Goal: Task Accomplishment & Management: Complete application form

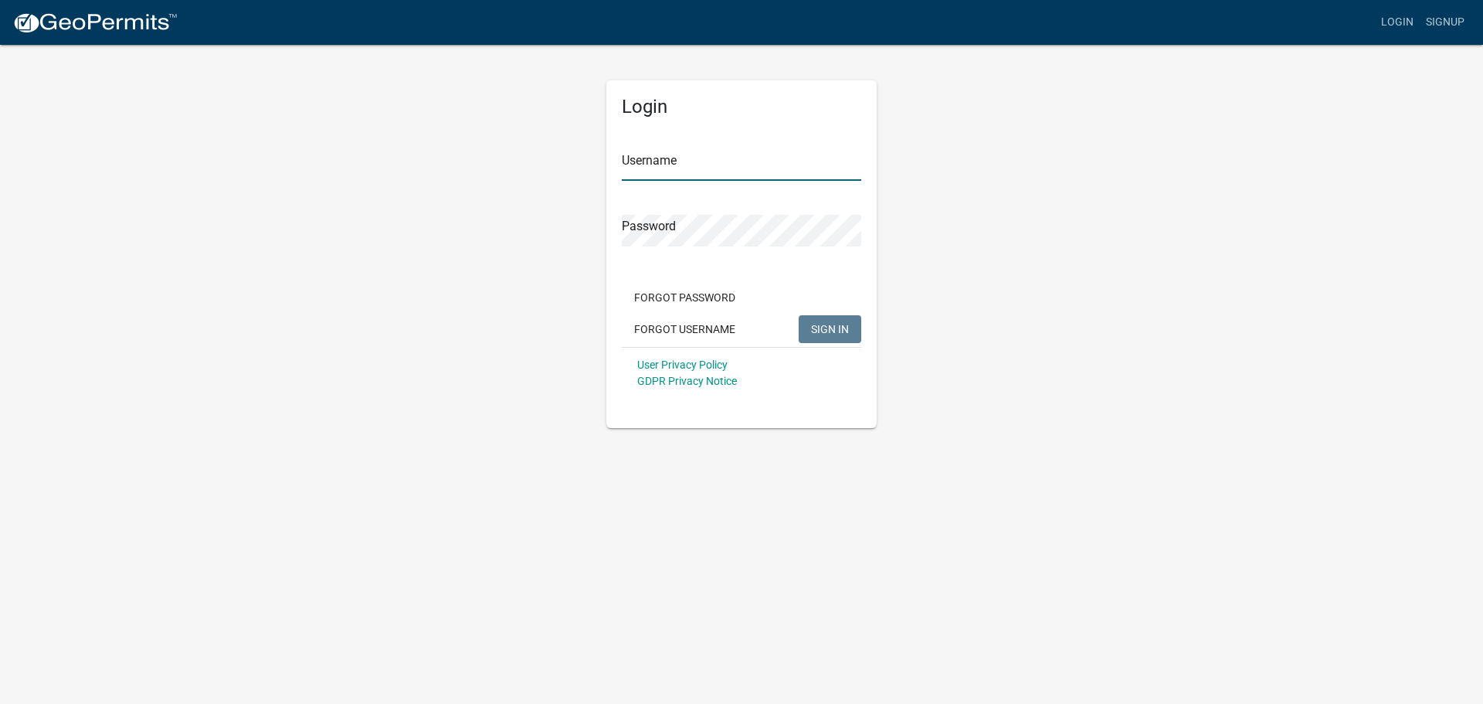
type input "[EMAIL_ADDRESS][DOMAIN_NAME]"
click at [804, 324] on button "SIGN IN" at bounding box center [830, 329] width 63 height 28
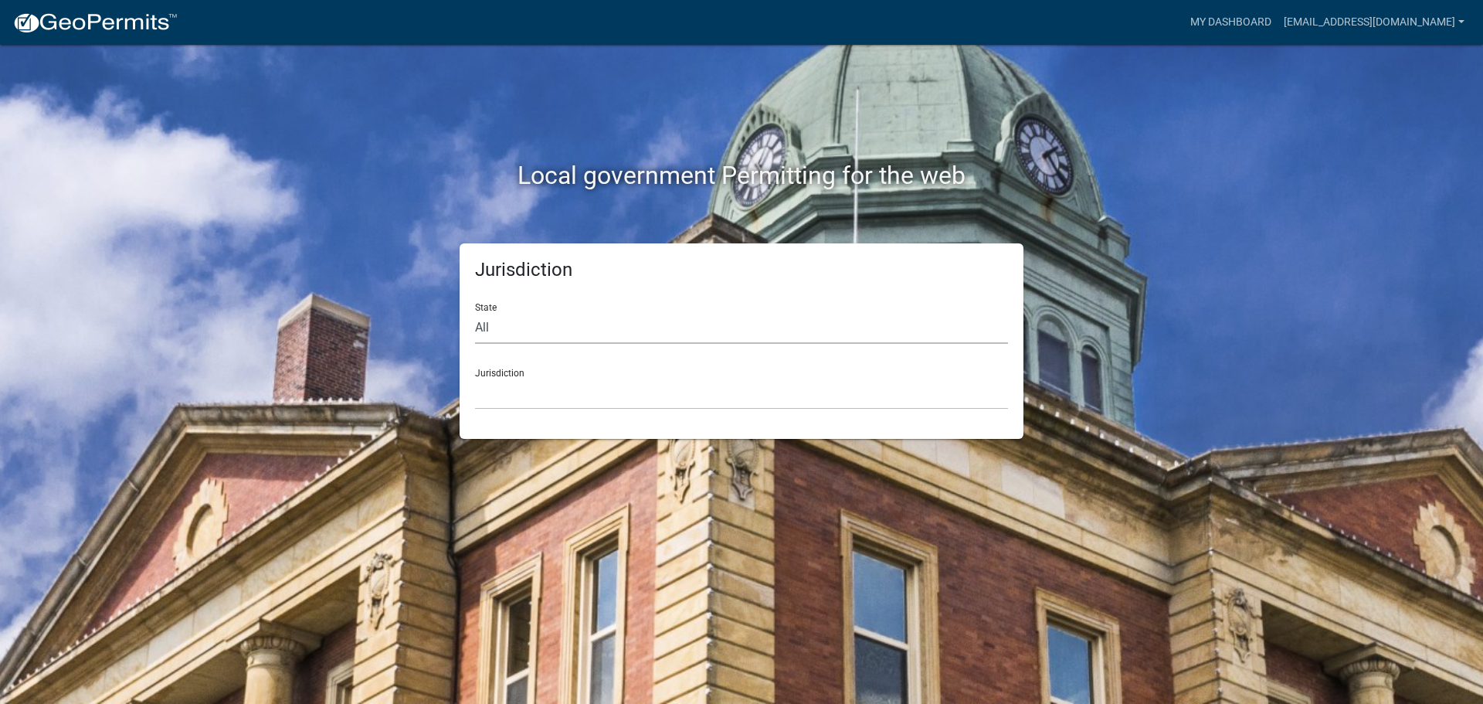
click at [561, 335] on select "All [US_STATE] [US_STATE] [US_STATE] [US_STATE] [US_STATE] [US_STATE] [US_STATE…" at bounding box center [741, 328] width 533 height 32
select select "[US_STATE]"
click at [475, 312] on select "All [US_STATE] [US_STATE] [US_STATE] [US_STATE] [US_STATE] [US_STATE] [US_STATE…" at bounding box center [741, 328] width 533 height 32
click at [538, 396] on select "City of [GEOGRAPHIC_DATA], [US_STATE] City of [GEOGRAPHIC_DATA], [US_STATE] Cit…" at bounding box center [741, 394] width 533 height 32
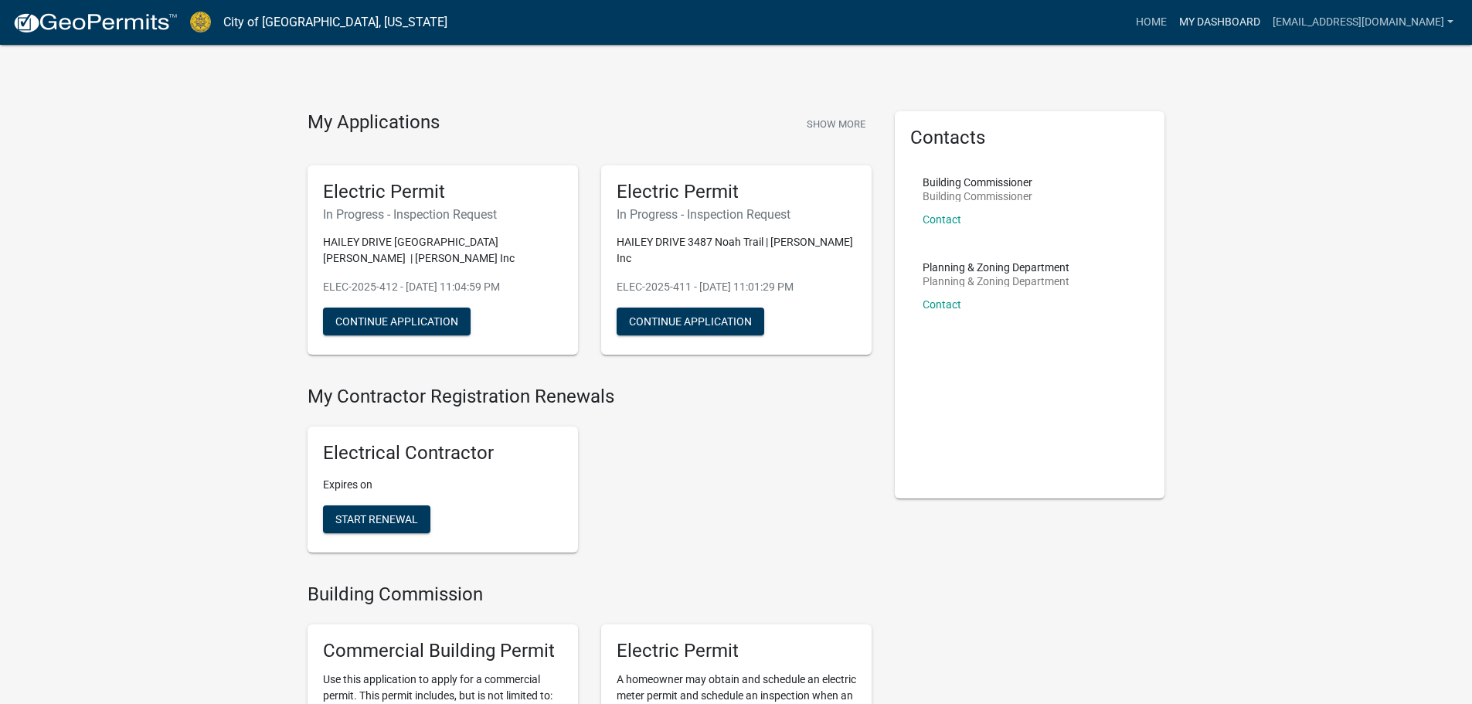
click at [1218, 25] on link "My Dashboard" at bounding box center [1219, 22] width 93 height 29
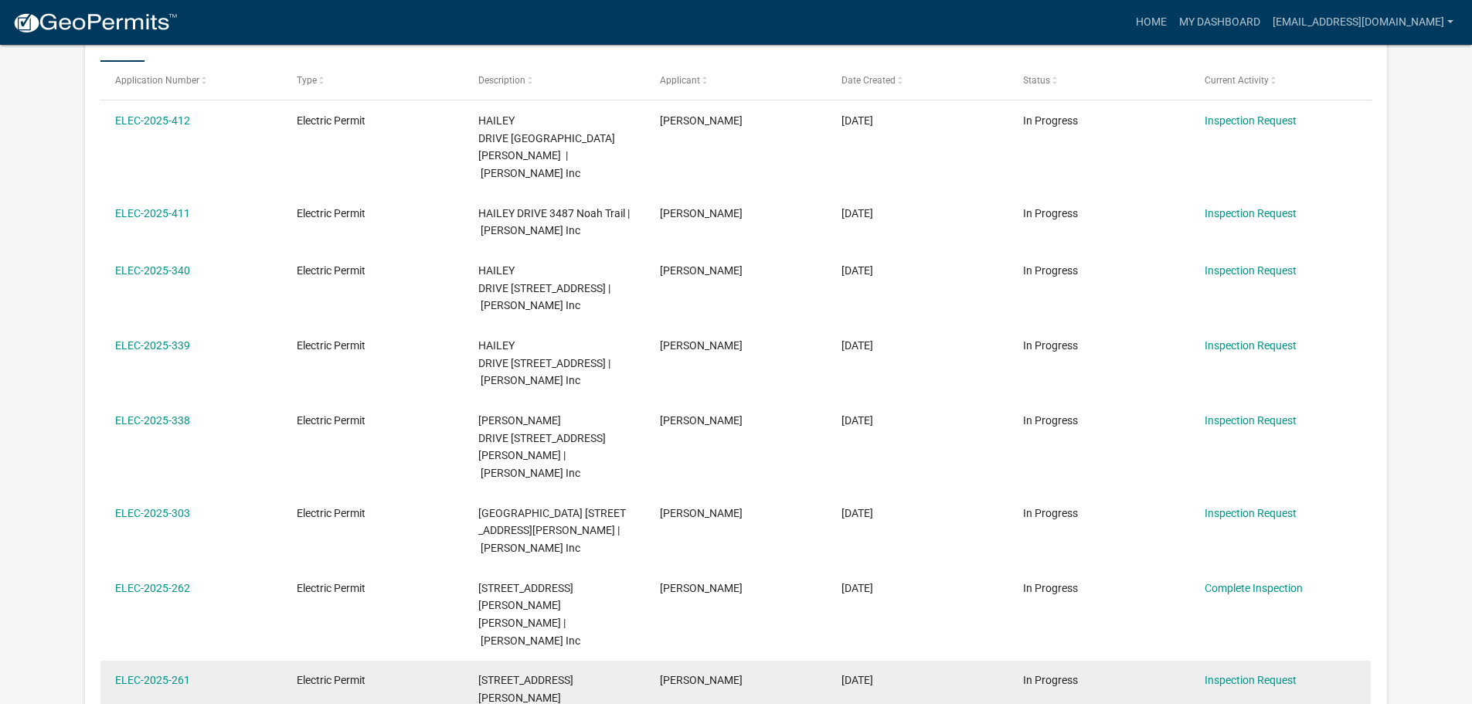
scroll to position [309, 0]
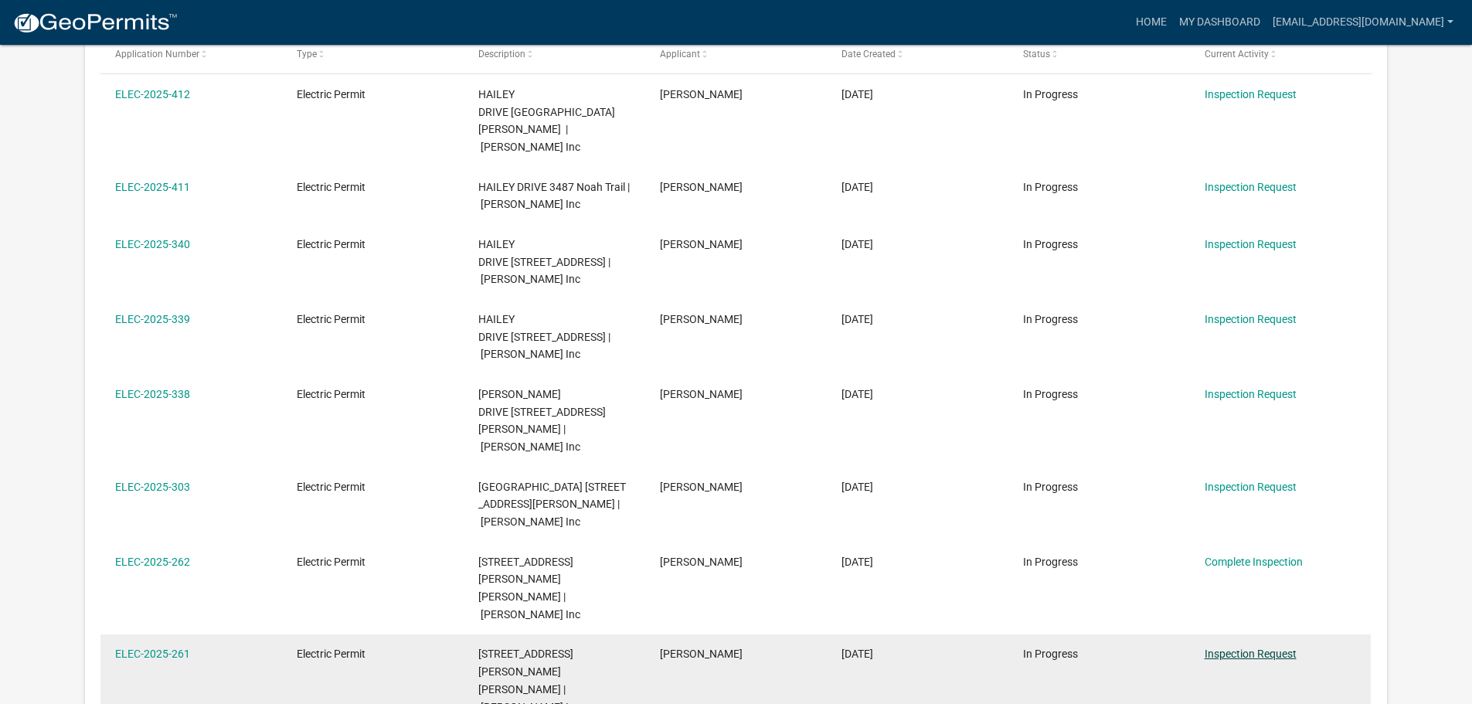
click at [1203, 634] on datatable-body-cell "Inspection Request" at bounding box center [1280, 680] width 182 height 93
click at [1208, 647] on link "Inspection Request" at bounding box center [1250, 653] width 92 height 12
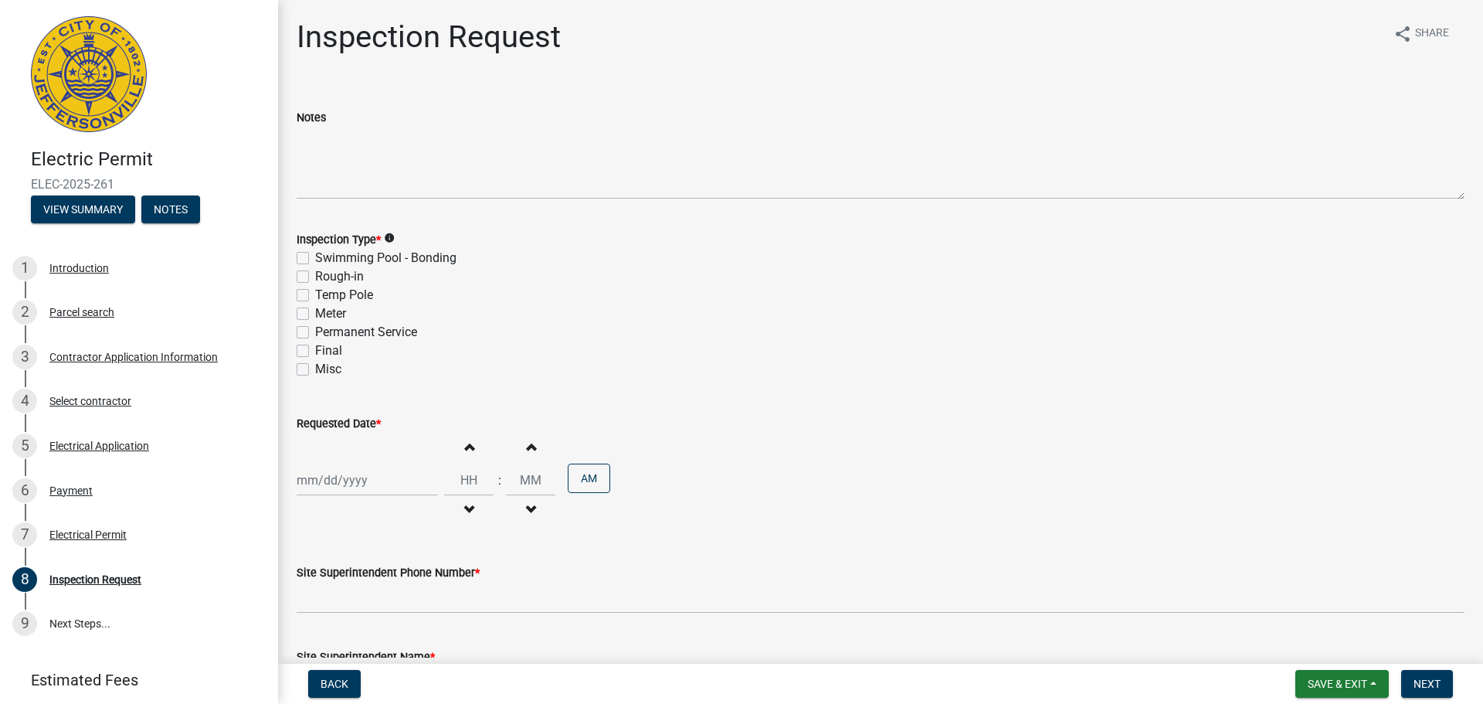
click at [315, 351] on label "Final" at bounding box center [328, 350] width 27 height 19
click at [315, 351] on input "Final" at bounding box center [320, 346] width 10 height 10
checkbox input "true"
checkbox input "false"
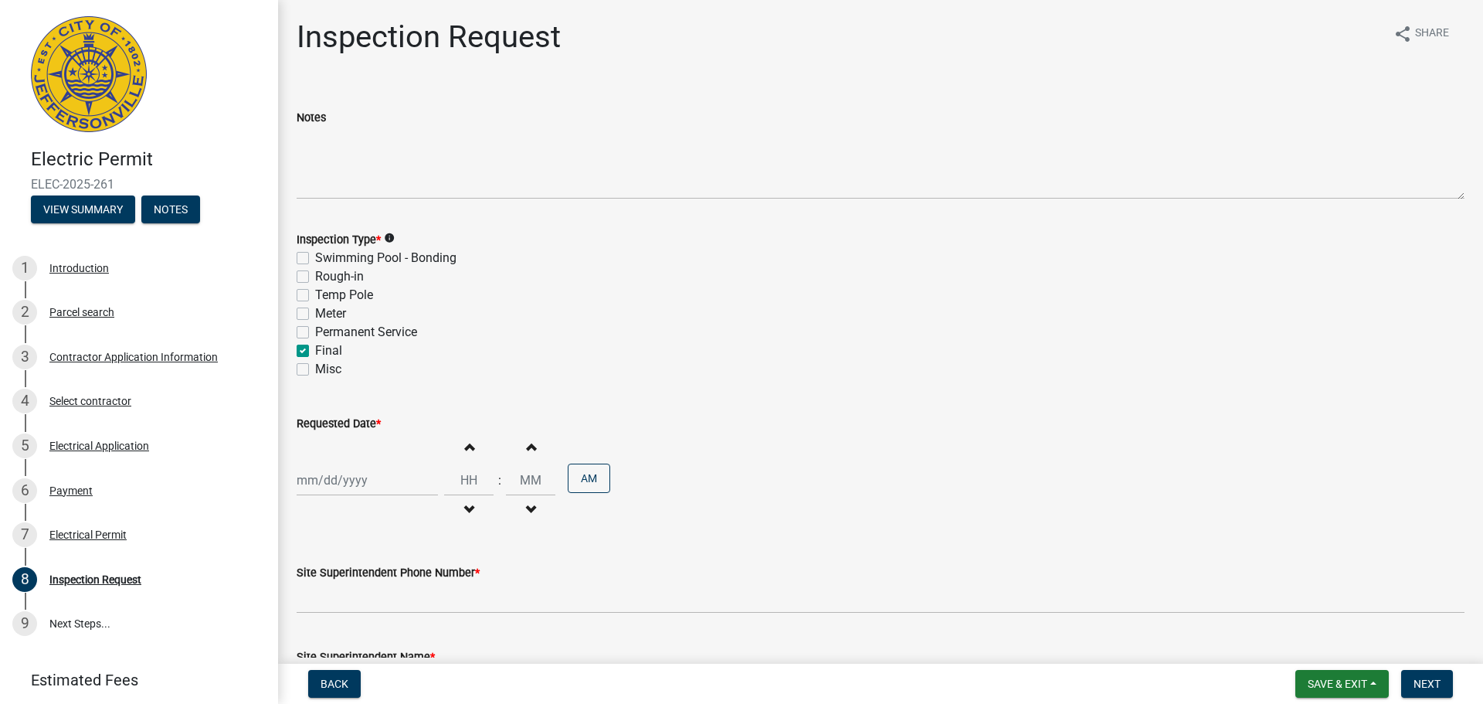
checkbox input "false"
checkbox input "true"
checkbox input "false"
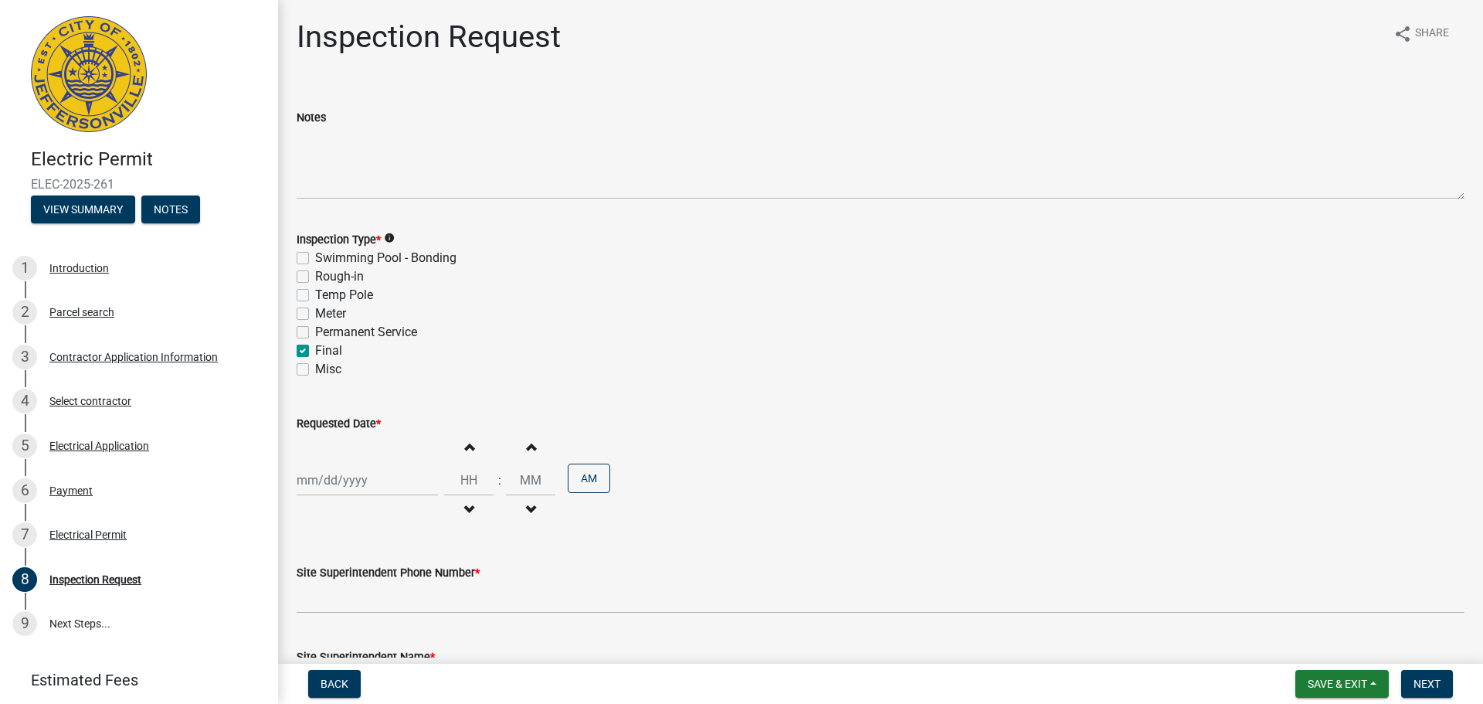
click at [321, 484] on div at bounding box center [367, 480] width 141 height 32
select select "9"
select select "2025"
click at [415, 352] on div "12" at bounding box center [411, 348] width 25 height 25
type input "[DATE]"
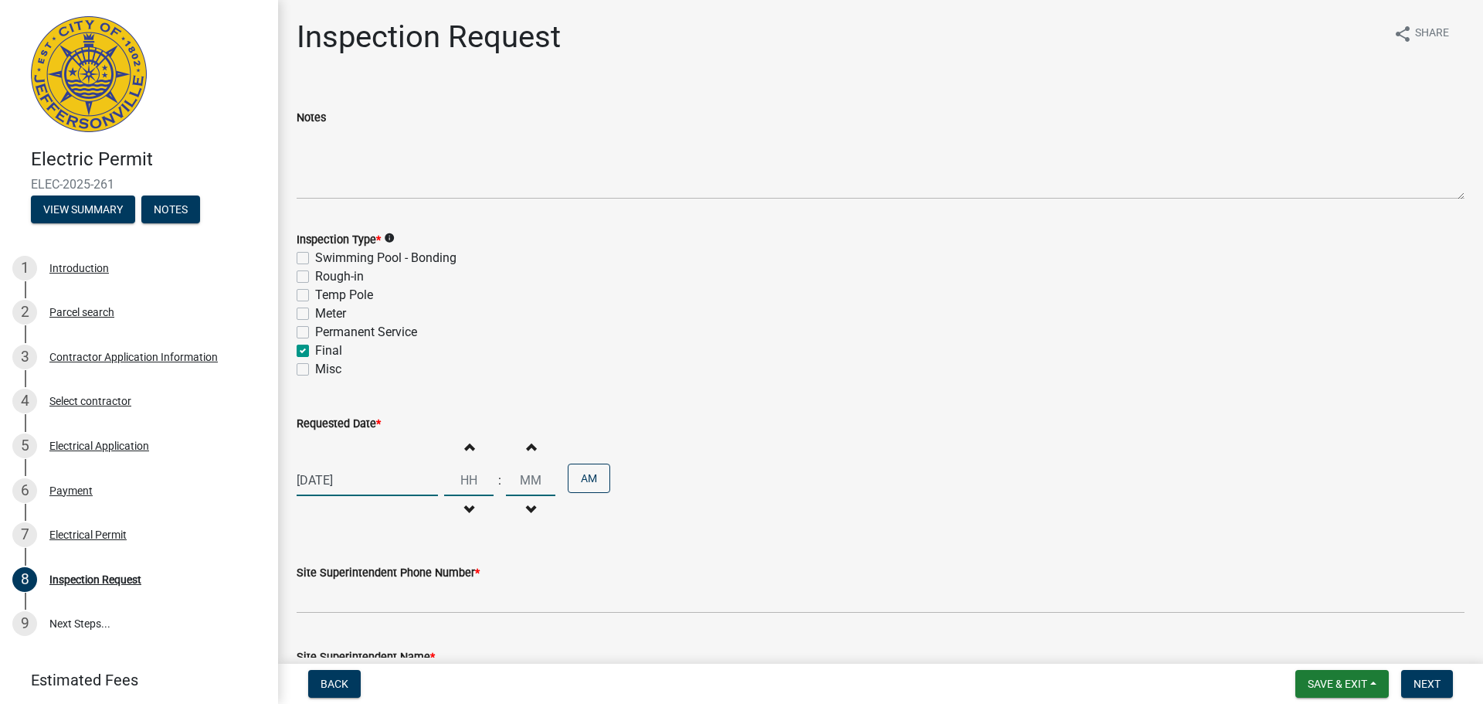
click at [465, 475] on input "Hours" at bounding box center [468, 480] width 49 height 32
type input "08"
type input "00"
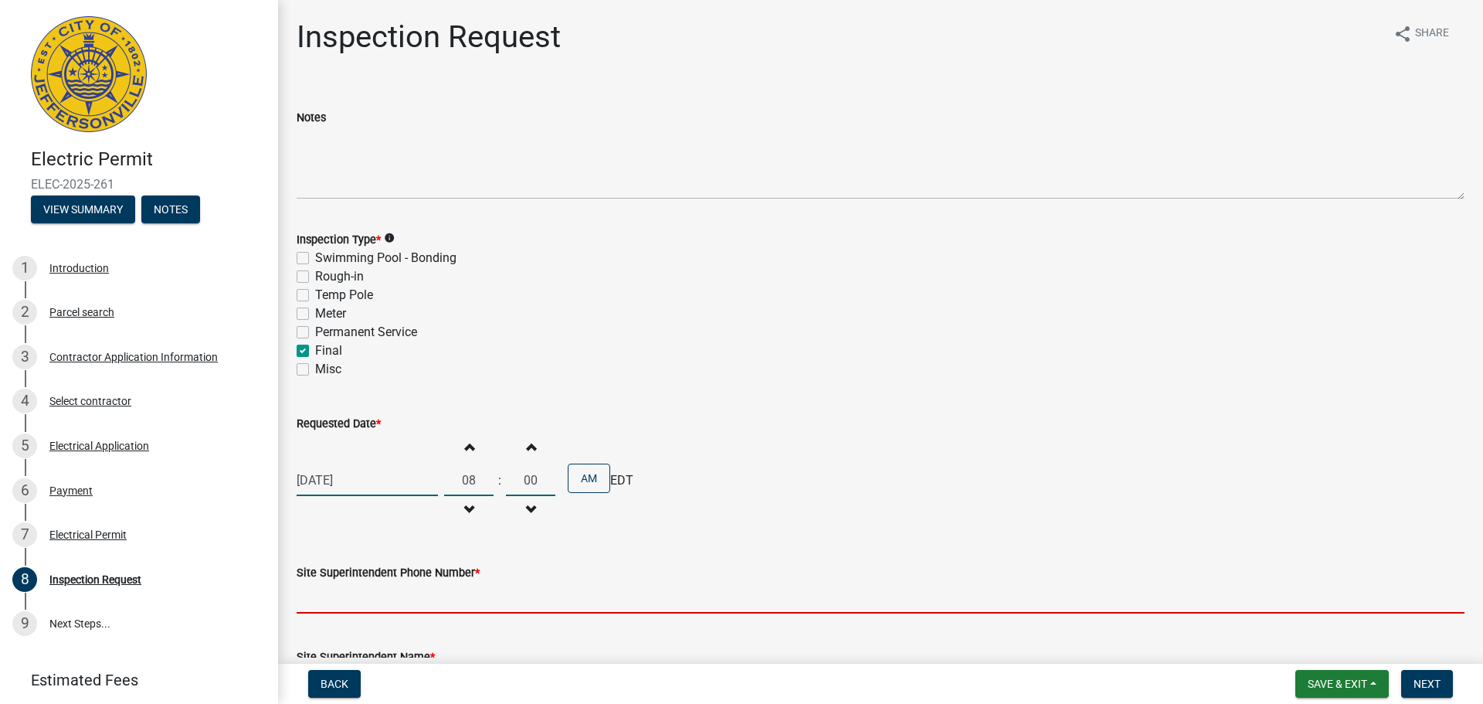
click at [433, 600] on input "Site Superintendent Phone Number *" at bounding box center [881, 598] width 1168 height 32
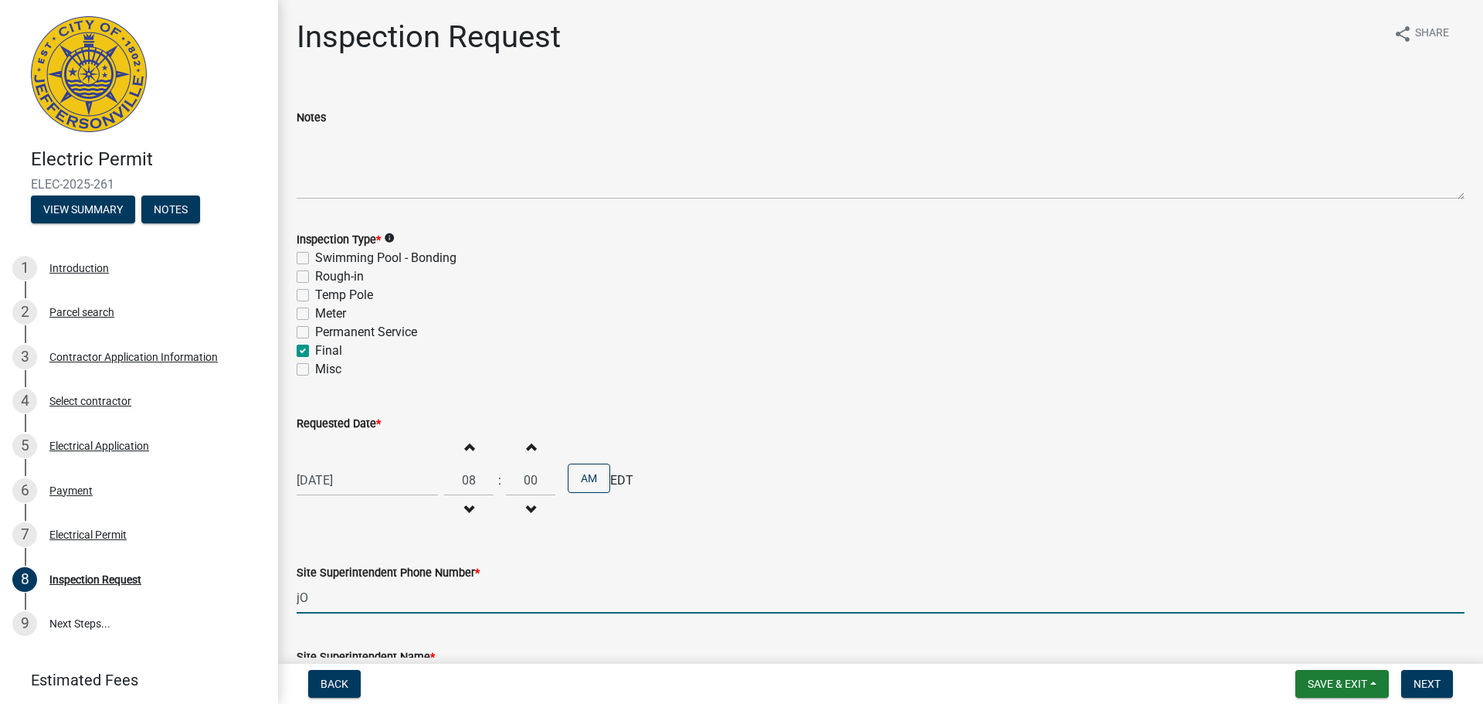
type input "j"
type input "[PERSON_NAME]"
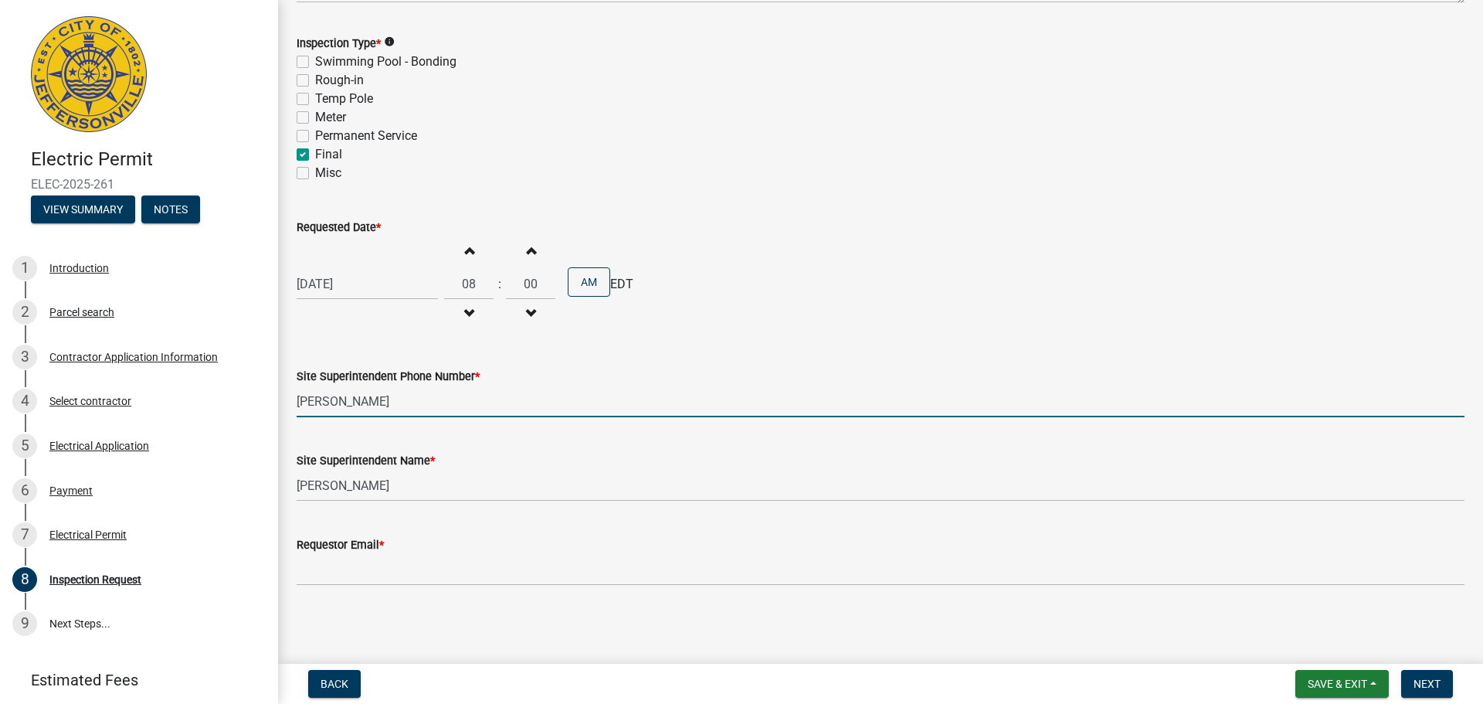
scroll to position [197, 0]
drag, startPoint x: 376, startPoint y: 403, endPoint x: 276, endPoint y: 401, distance: 100.4
click at [276, 401] on div "Electric Permit ELEC-2025-261 View Summary Notes 1 Introduction 2 Parcel search…" at bounding box center [741, 352] width 1483 height 704
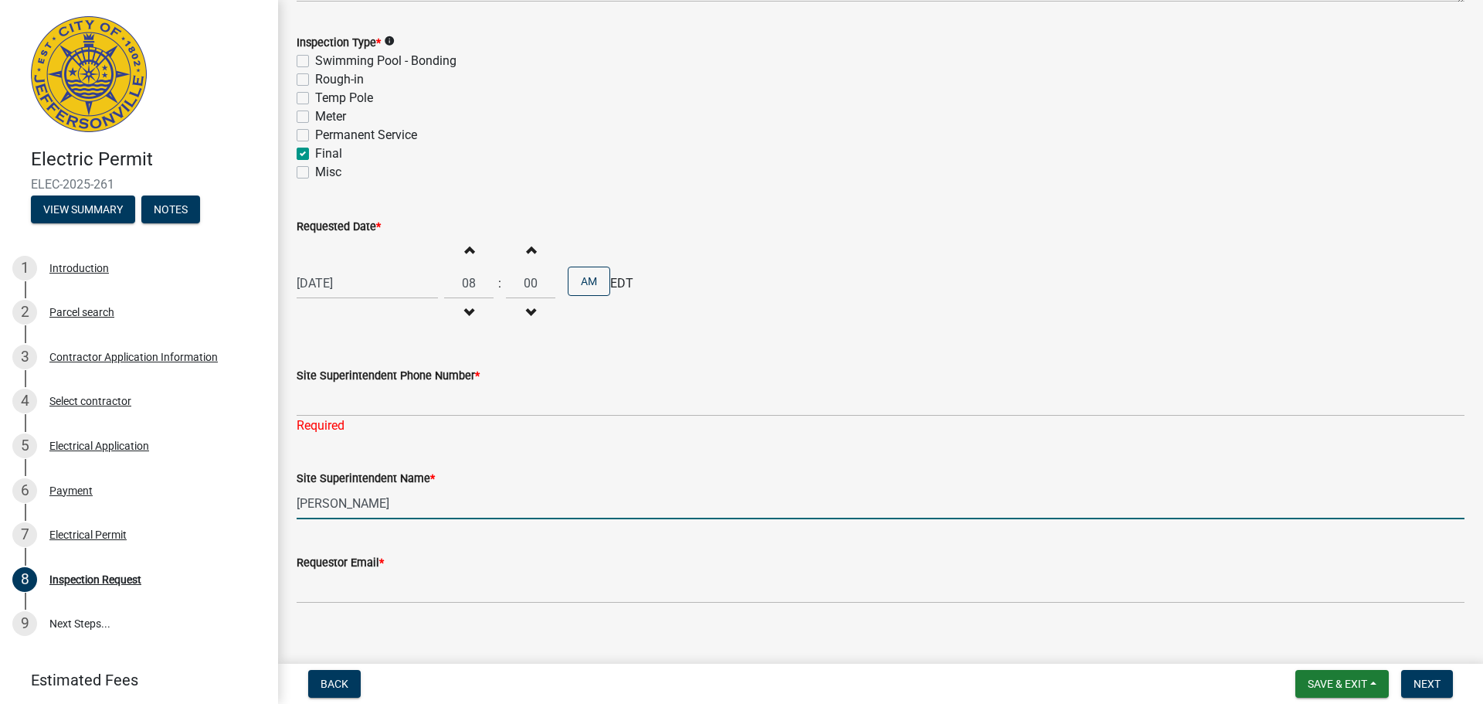
drag, startPoint x: 395, startPoint y: 484, endPoint x: 269, endPoint y: 474, distance: 126.3
click at [269, 474] on div "Electric Permit ELEC-2025-261 View Summary Notes 1 Introduction 2 Parcel search…" at bounding box center [741, 352] width 1483 height 704
paste input "[PERSON_NAME]"
type input "[PERSON_NAME]"
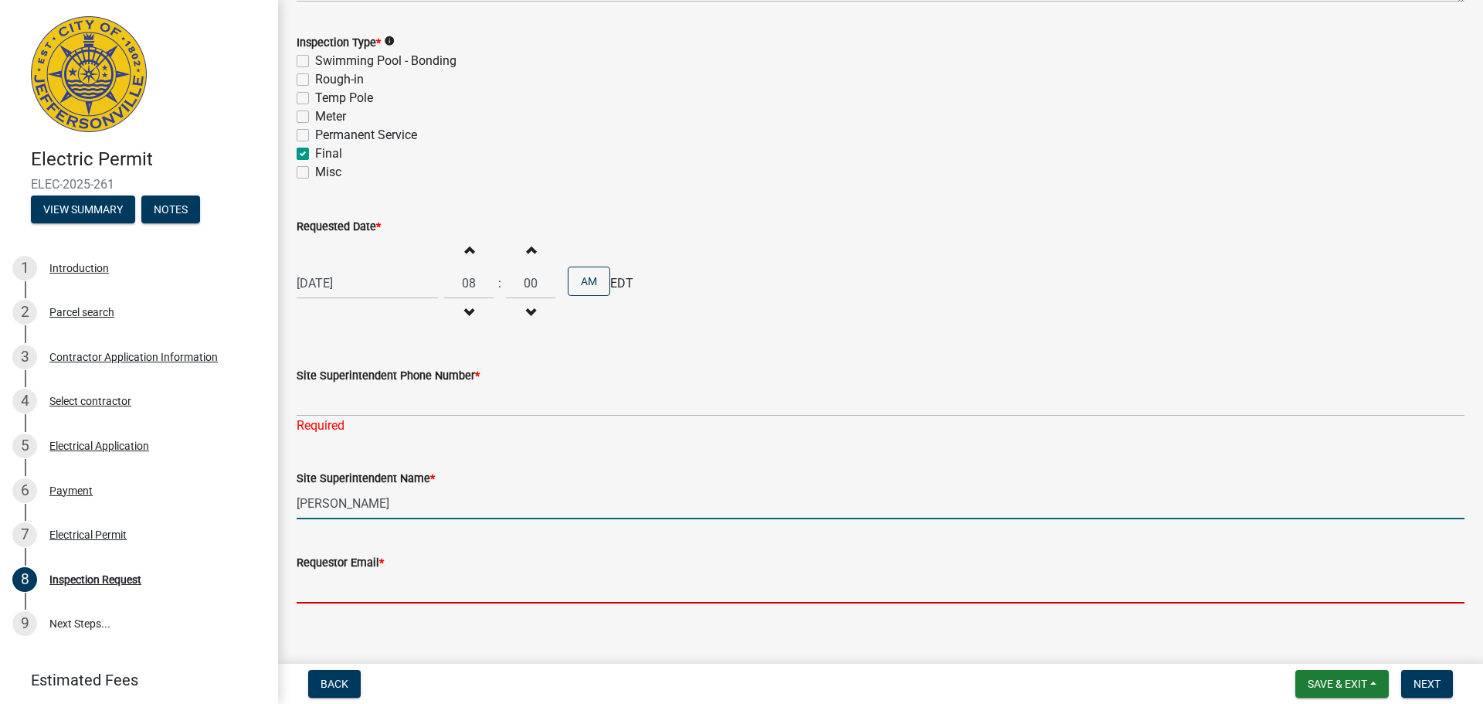
click at [334, 596] on input "Requestor Email *" at bounding box center [881, 588] width 1168 height 32
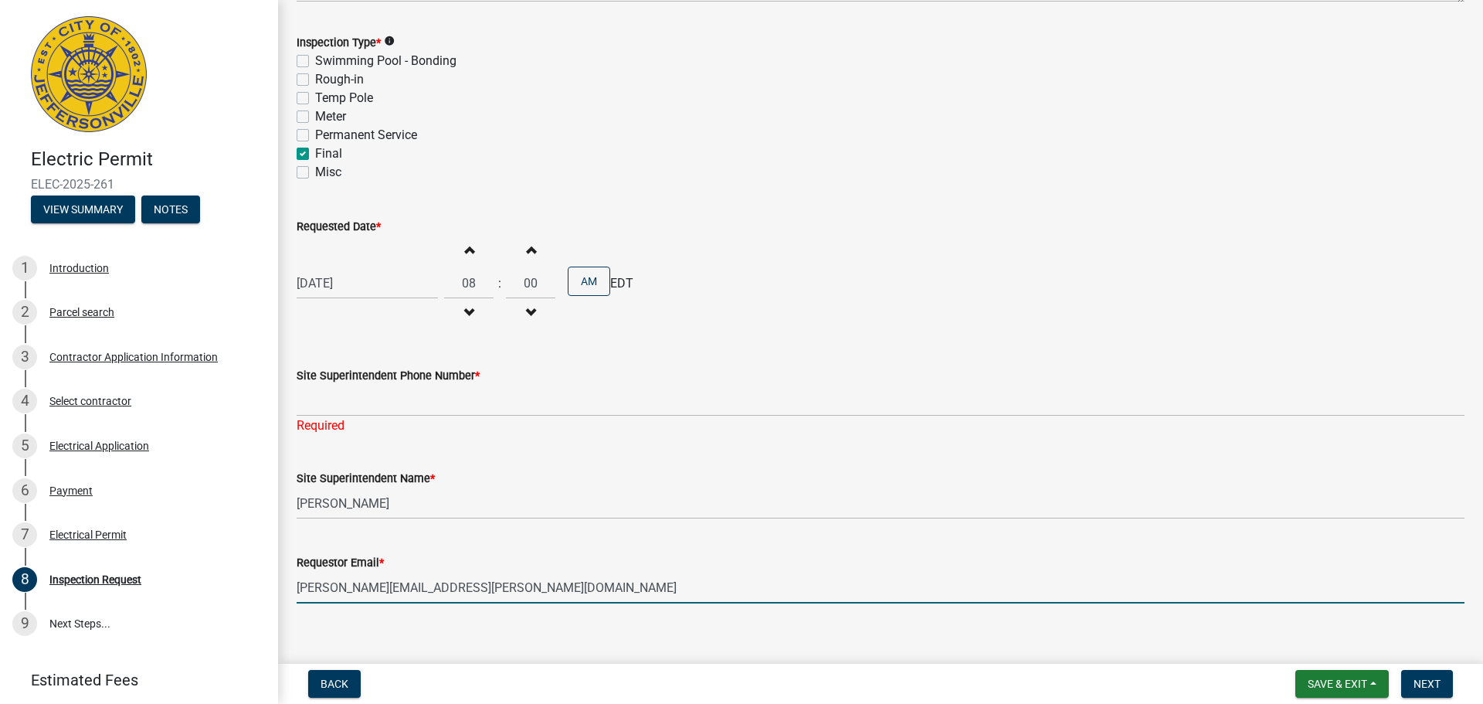
type input "[PERSON_NAME][EMAIL_ADDRESS][PERSON_NAME][DOMAIN_NAME]"
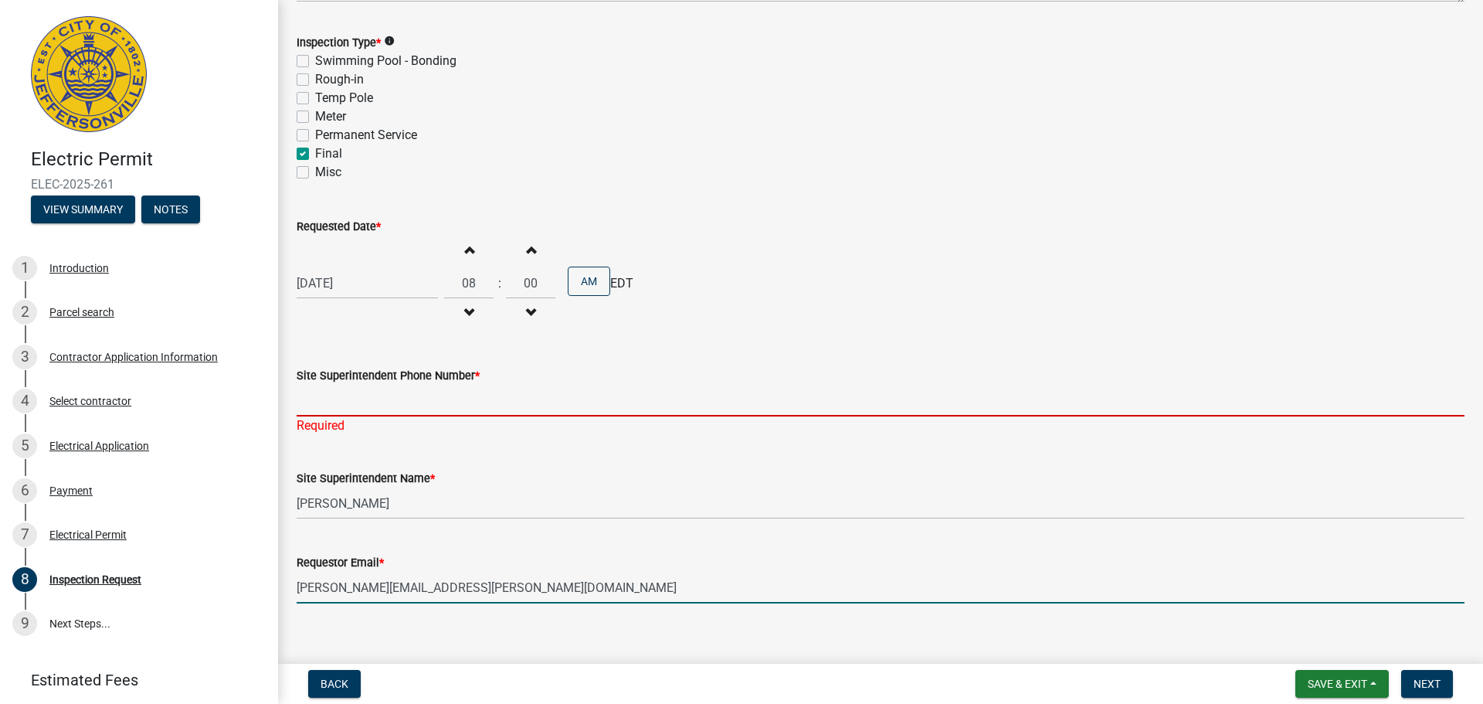
click at [376, 405] on input "Site Superintendent Phone Number *" at bounding box center [881, 401] width 1168 height 32
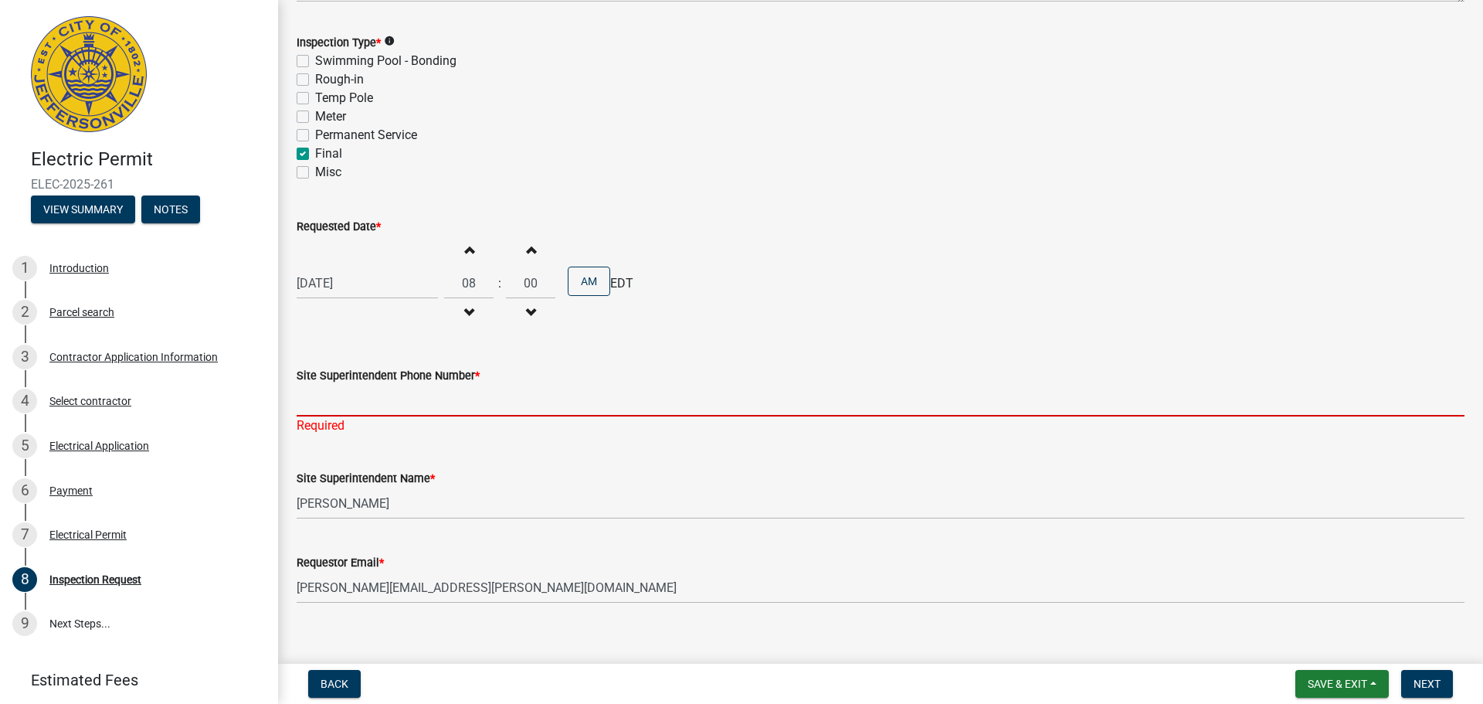
type input "5133168714"
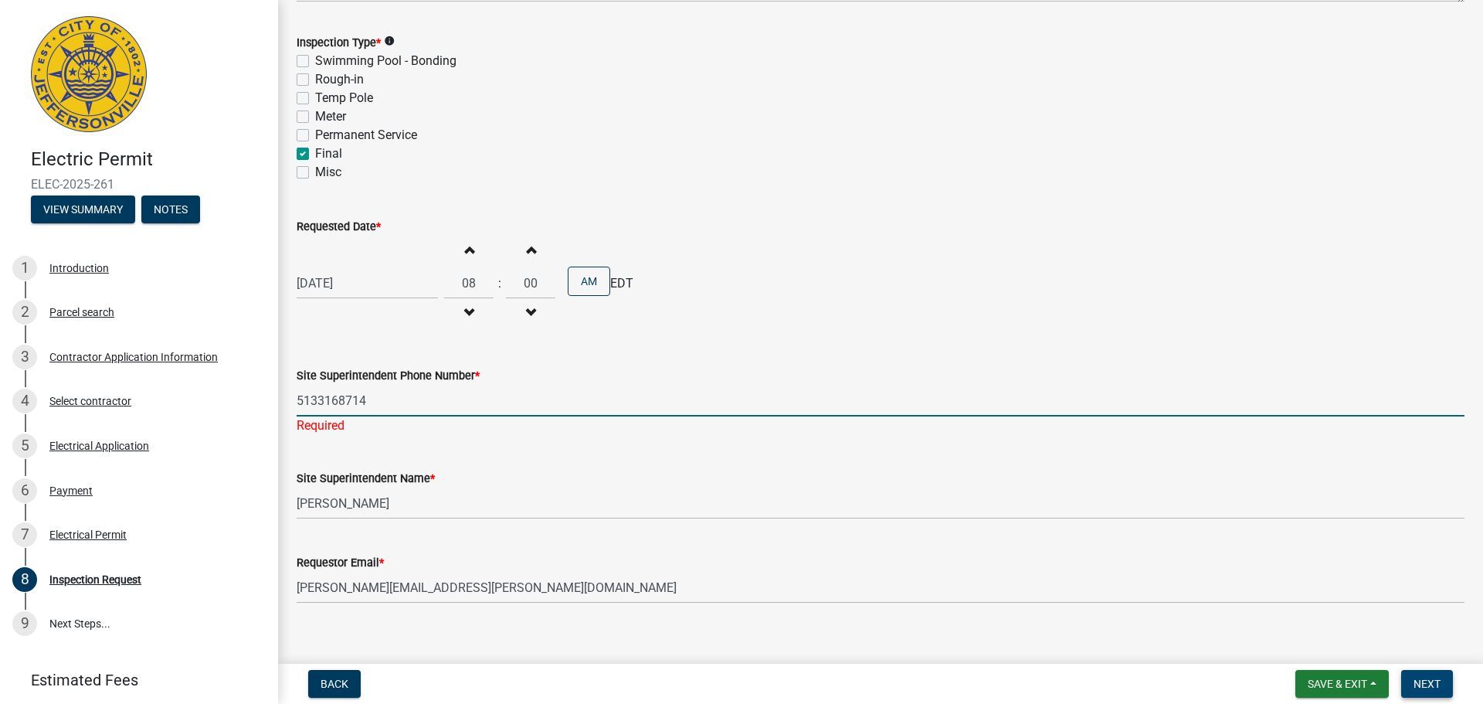
click at [1424, 681] on span "Next" at bounding box center [1427, 684] width 27 height 12
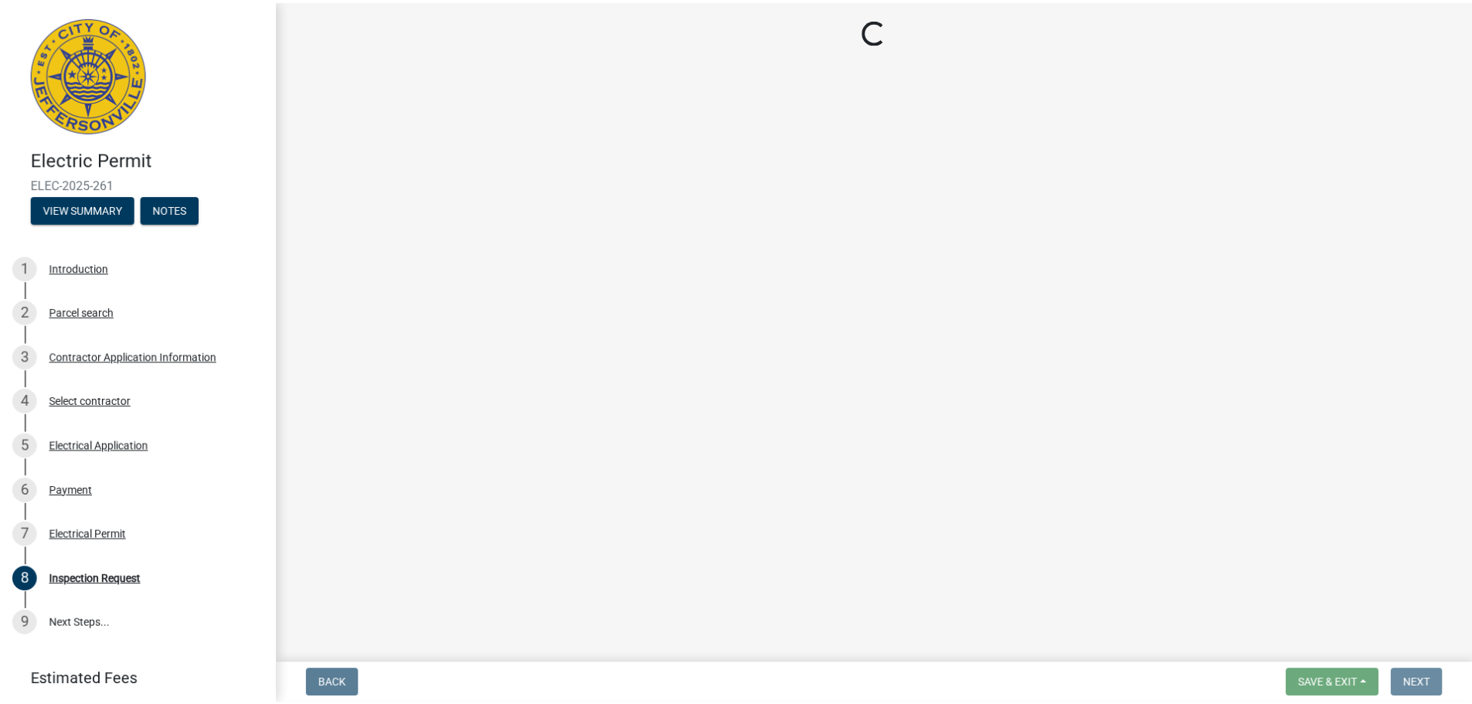
scroll to position [0, 0]
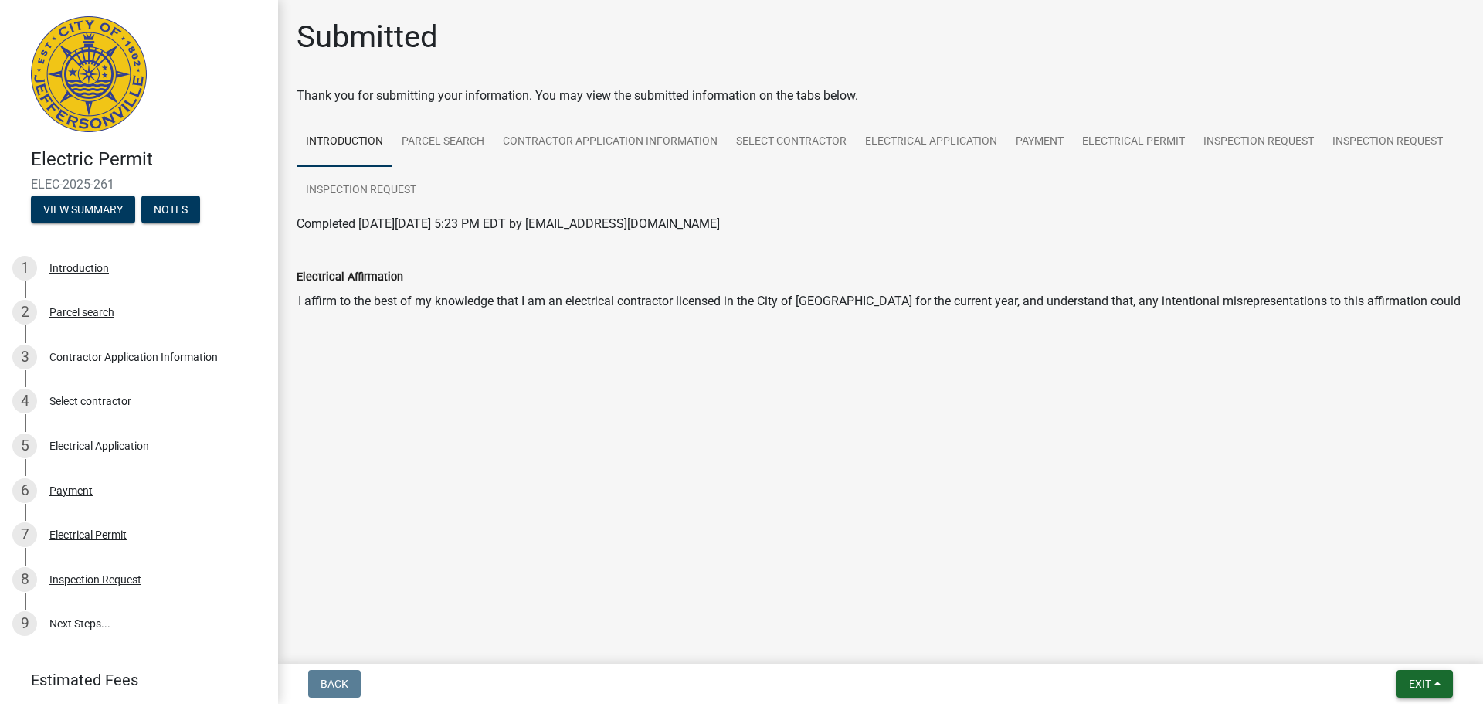
click at [1424, 681] on span "Exit" at bounding box center [1420, 684] width 22 height 12
click at [1380, 638] on button "Save & Exit" at bounding box center [1392, 643] width 124 height 37
